Goal: Task Accomplishment & Management: Use online tool/utility

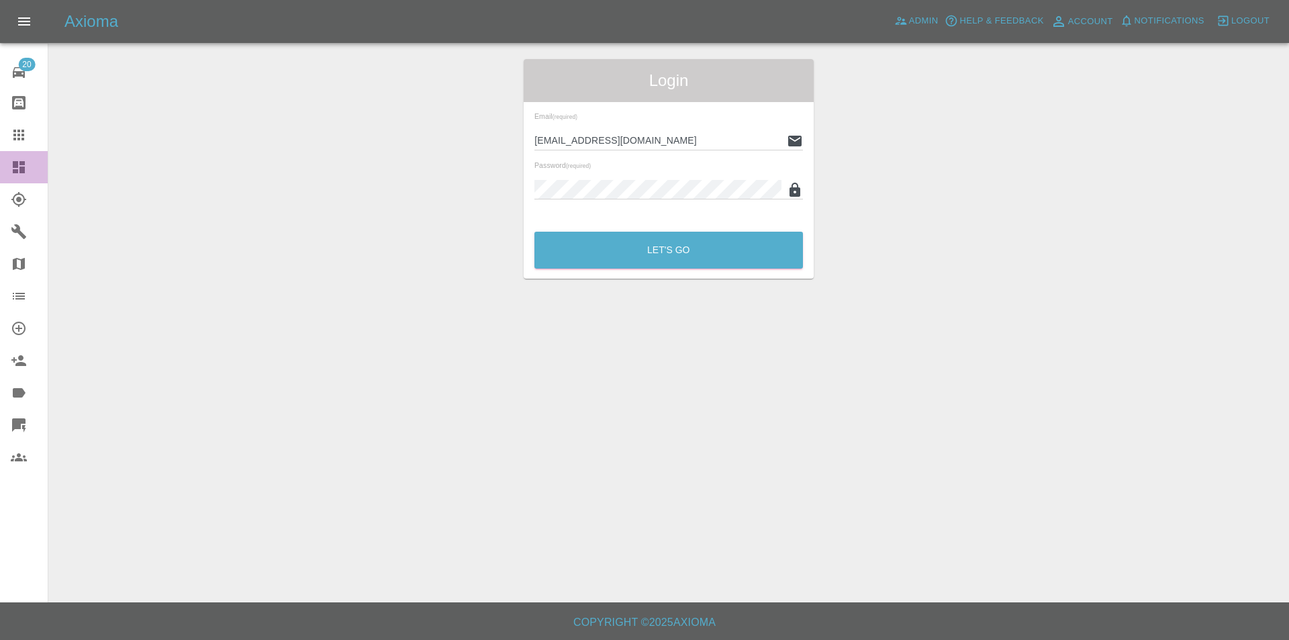
click at [12, 161] on icon at bounding box center [19, 167] width 16 height 16
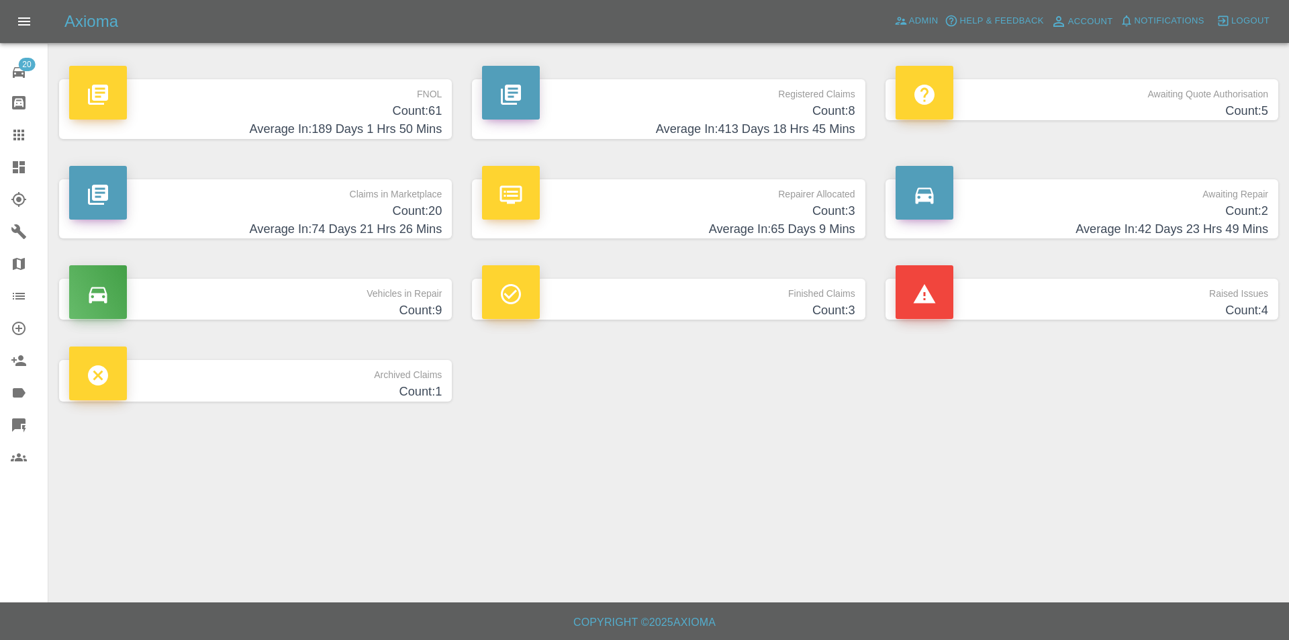
click at [215, 129] on h4 "Average In: 189 Days 1 Hrs 50 Mins" at bounding box center [255, 129] width 373 height 18
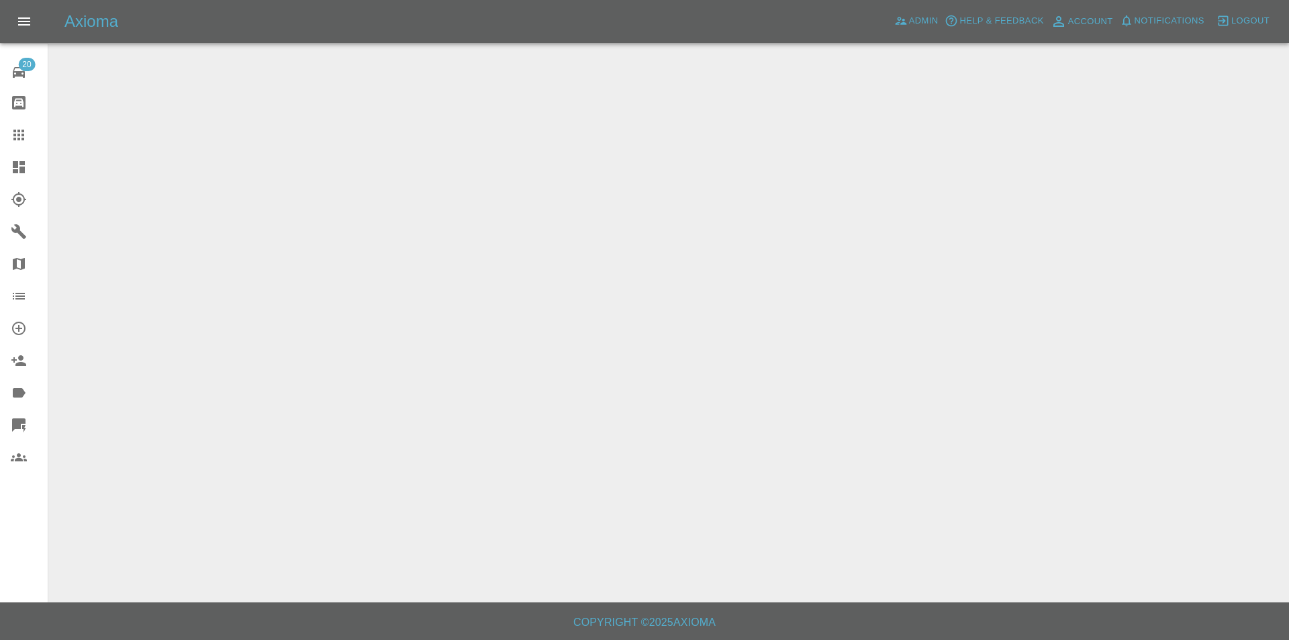
click at [15, 173] on icon at bounding box center [19, 167] width 12 height 12
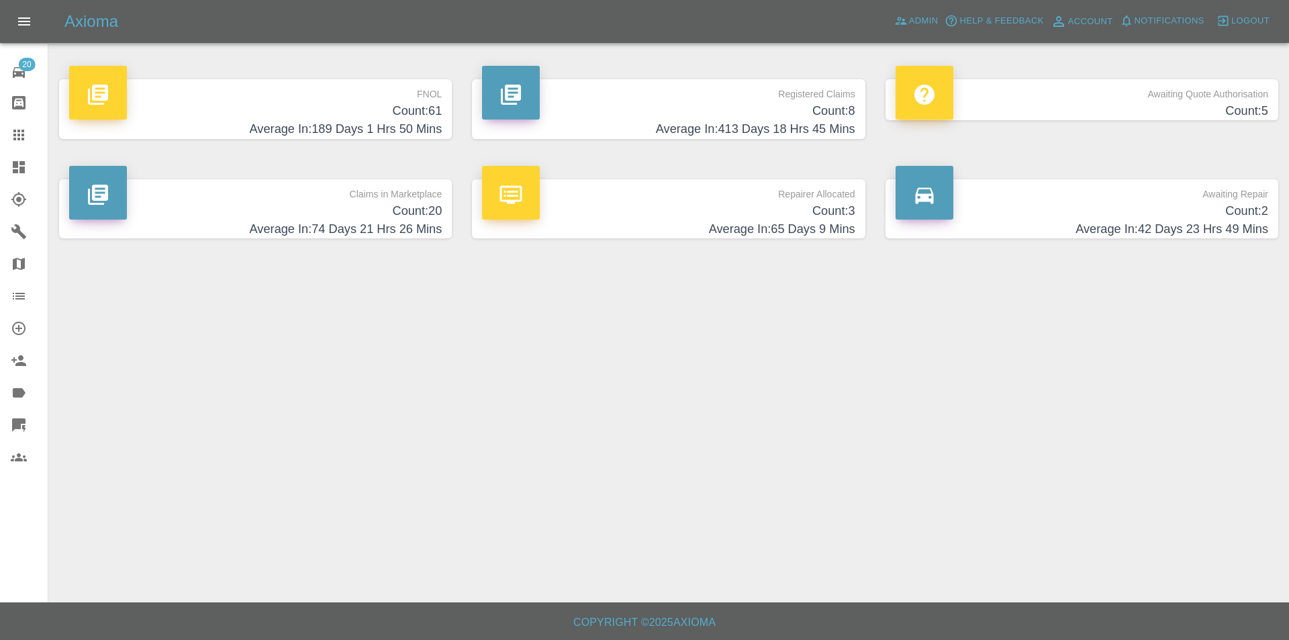
click at [22, 63] on span "20" at bounding box center [26, 64] width 17 height 13
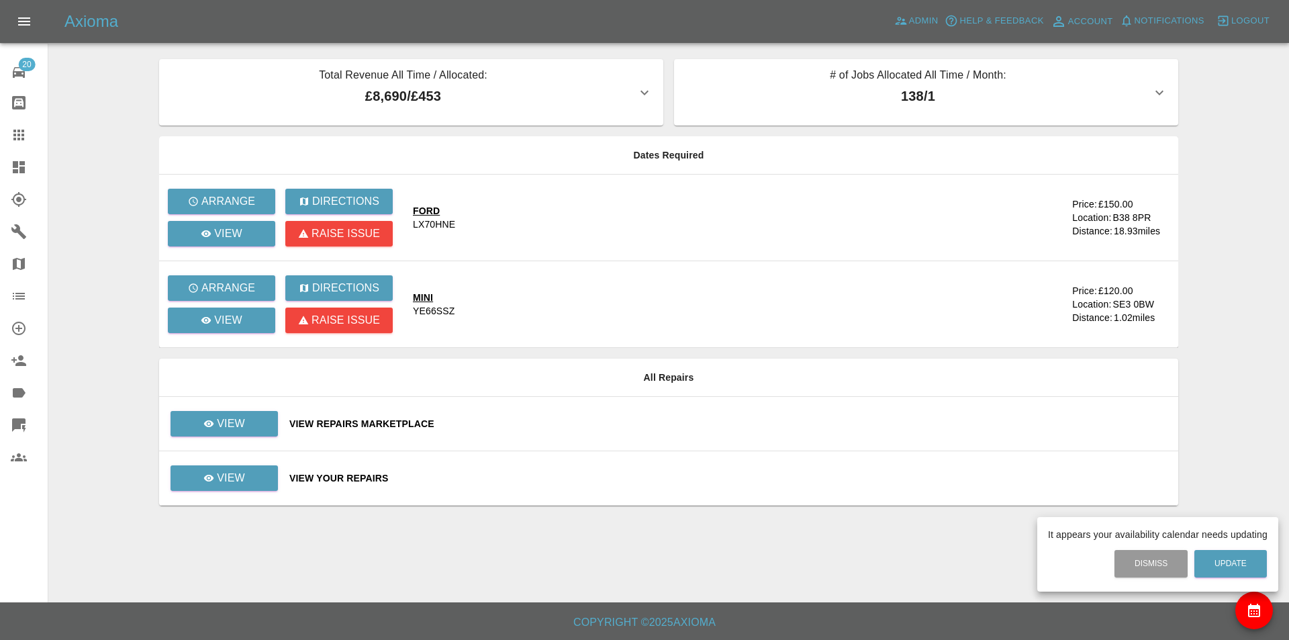
click at [238, 489] on div at bounding box center [644, 320] width 1289 height 640
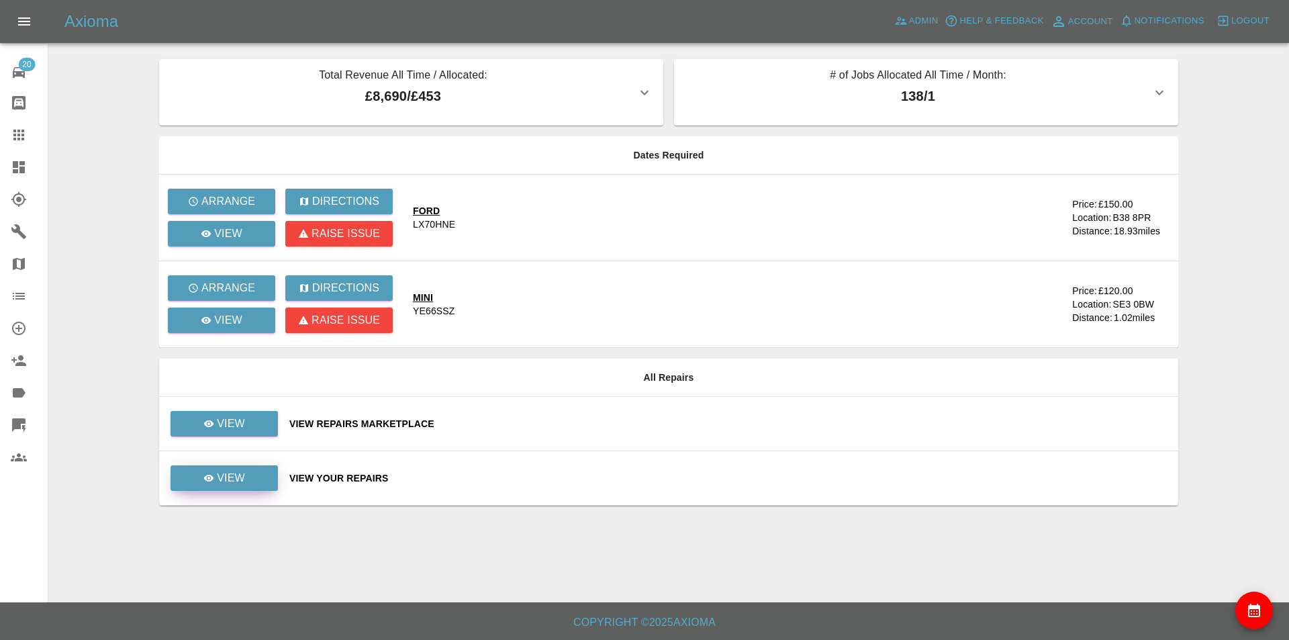
click at [226, 483] on p "View" at bounding box center [231, 478] width 28 height 16
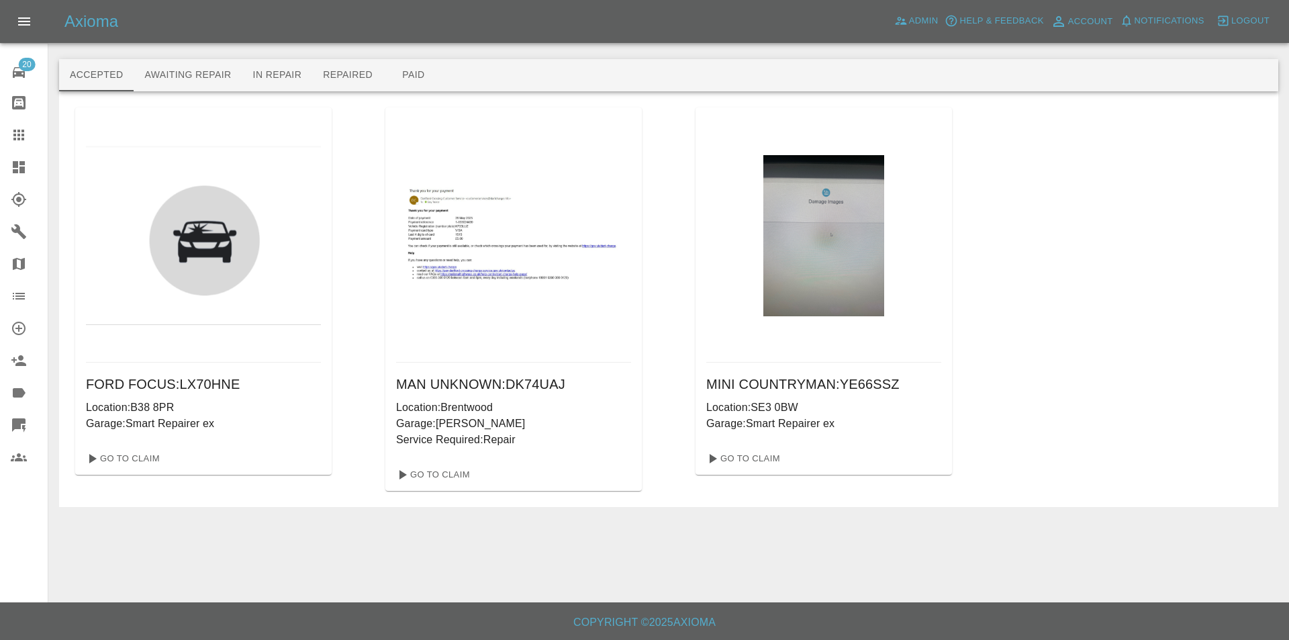
click at [211, 85] on button "Awaiting Repair" at bounding box center [188, 75] width 108 height 32
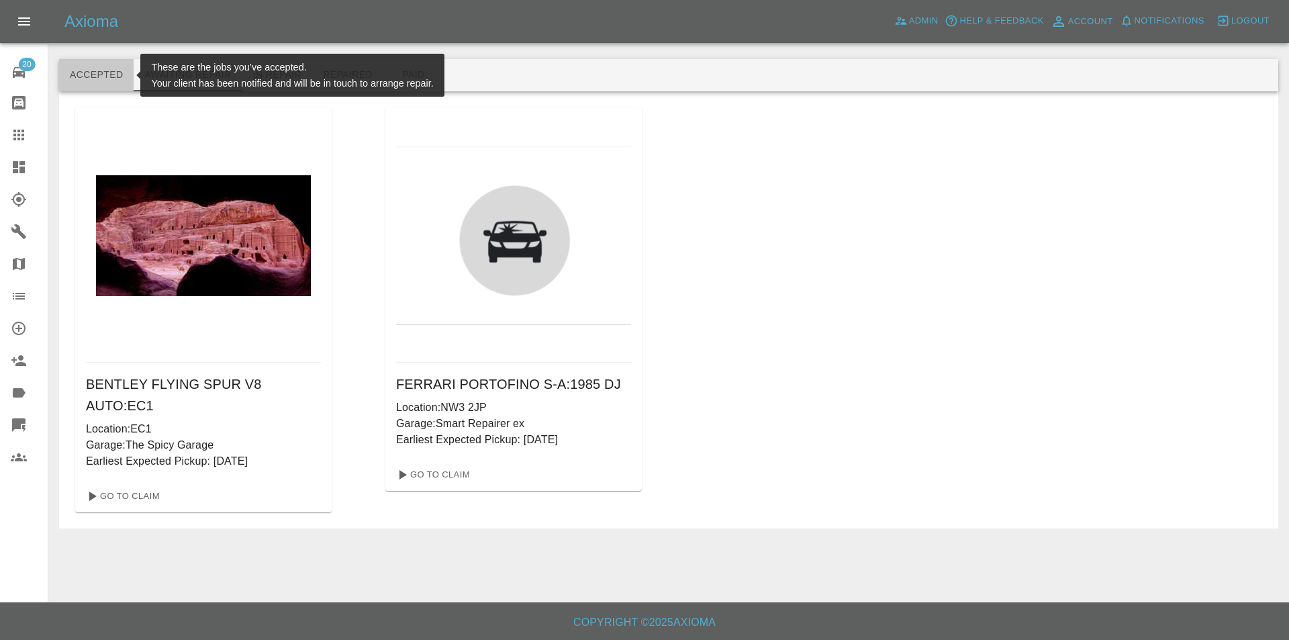
click at [97, 83] on button "Accepted" at bounding box center [96, 75] width 75 height 32
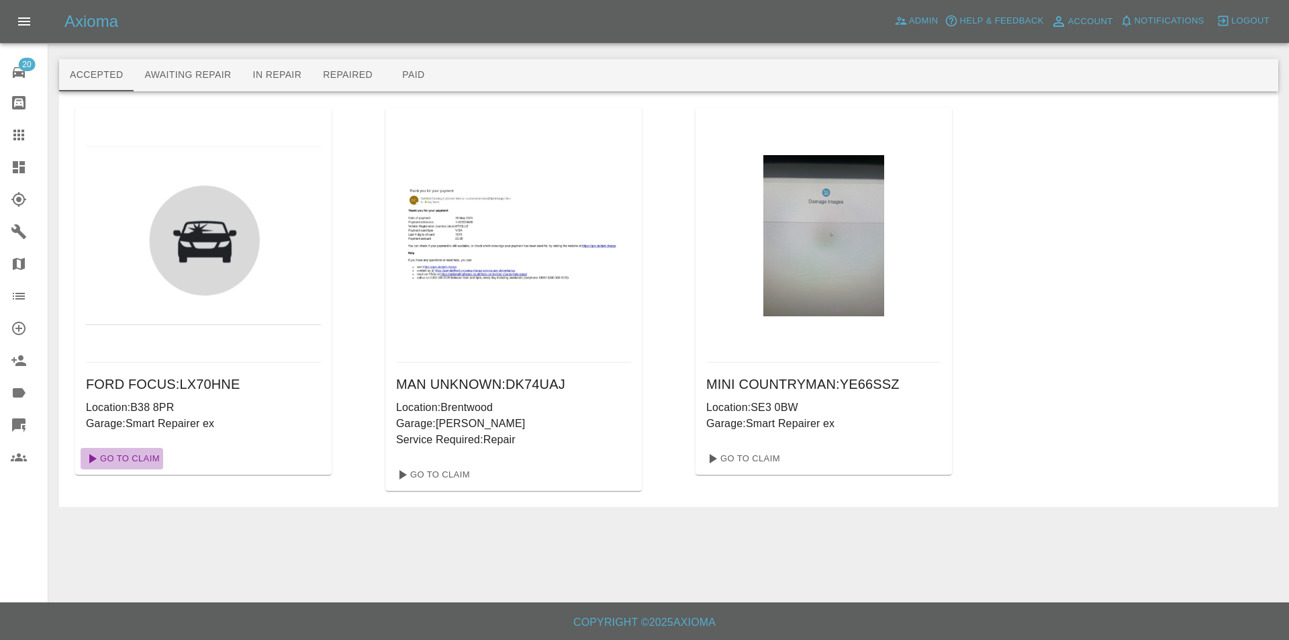
click at [155, 454] on link "Go To Claim" at bounding box center [122, 458] width 83 height 21
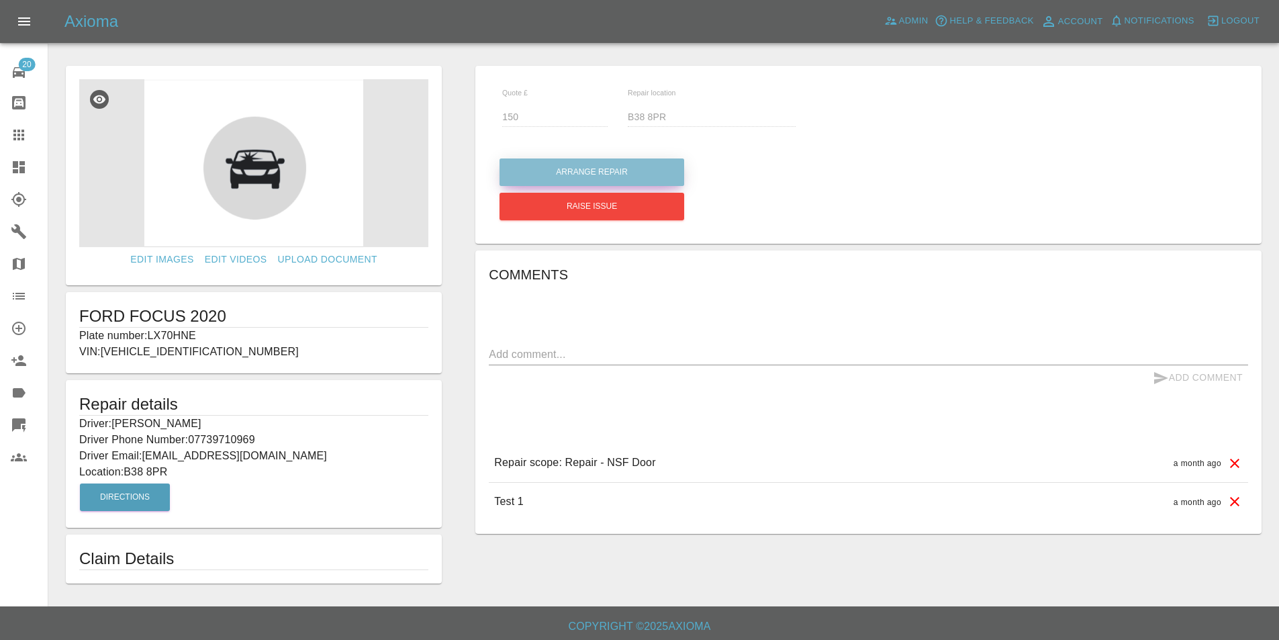
click at [588, 174] on button "Arrange Repair" at bounding box center [591, 172] width 185 height 28
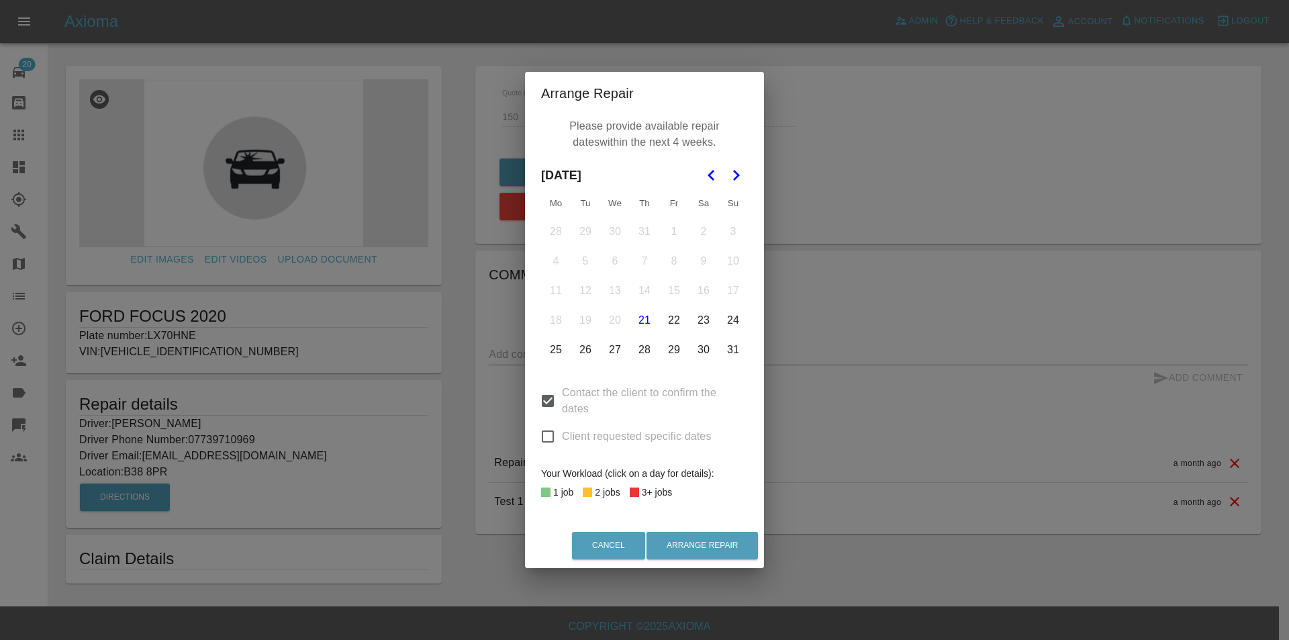
click at [808, 286] on div "Arrange Repair Please provide available repair dates within the next 4 weeks. […" at bounding box center [644, 320] width 1289 height 640
